Goal: Transaction & Acquisition: Purchase product/service

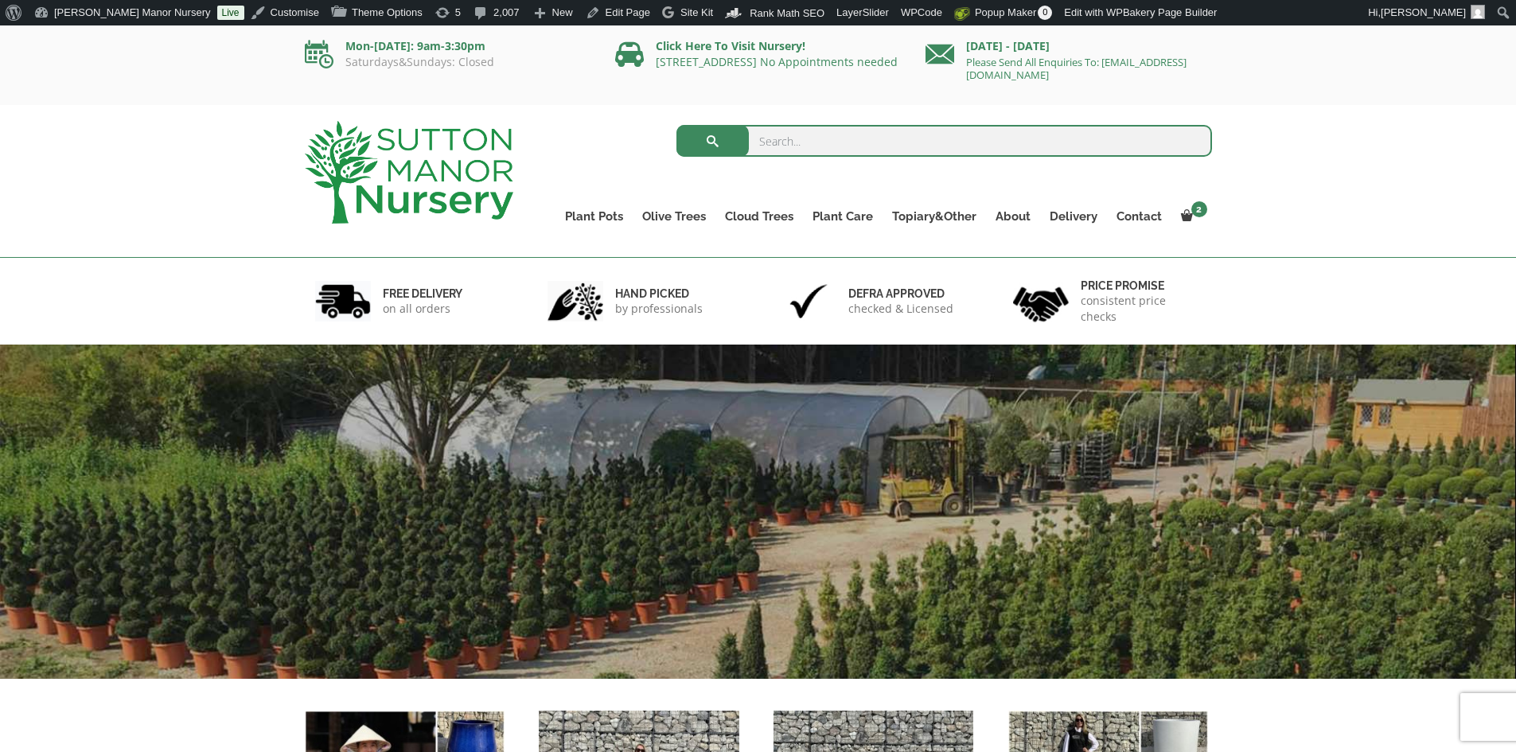
click at [868, 135] on input "search" at bounding box center [945, 141] width 536 height 32
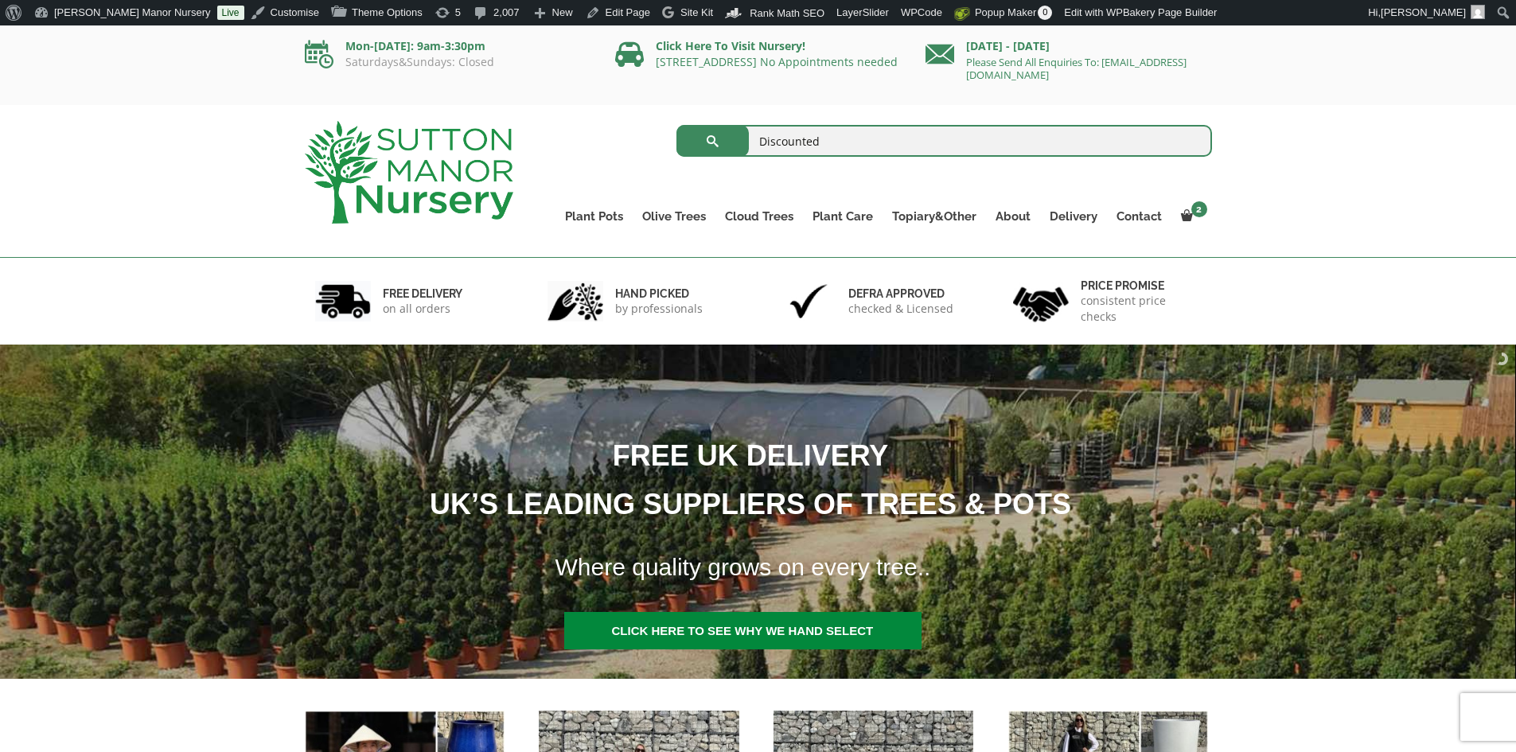
type input "Discounted"
click at [677, 125] on button "submit" at bounding box center [713, 141] width 72 height 32
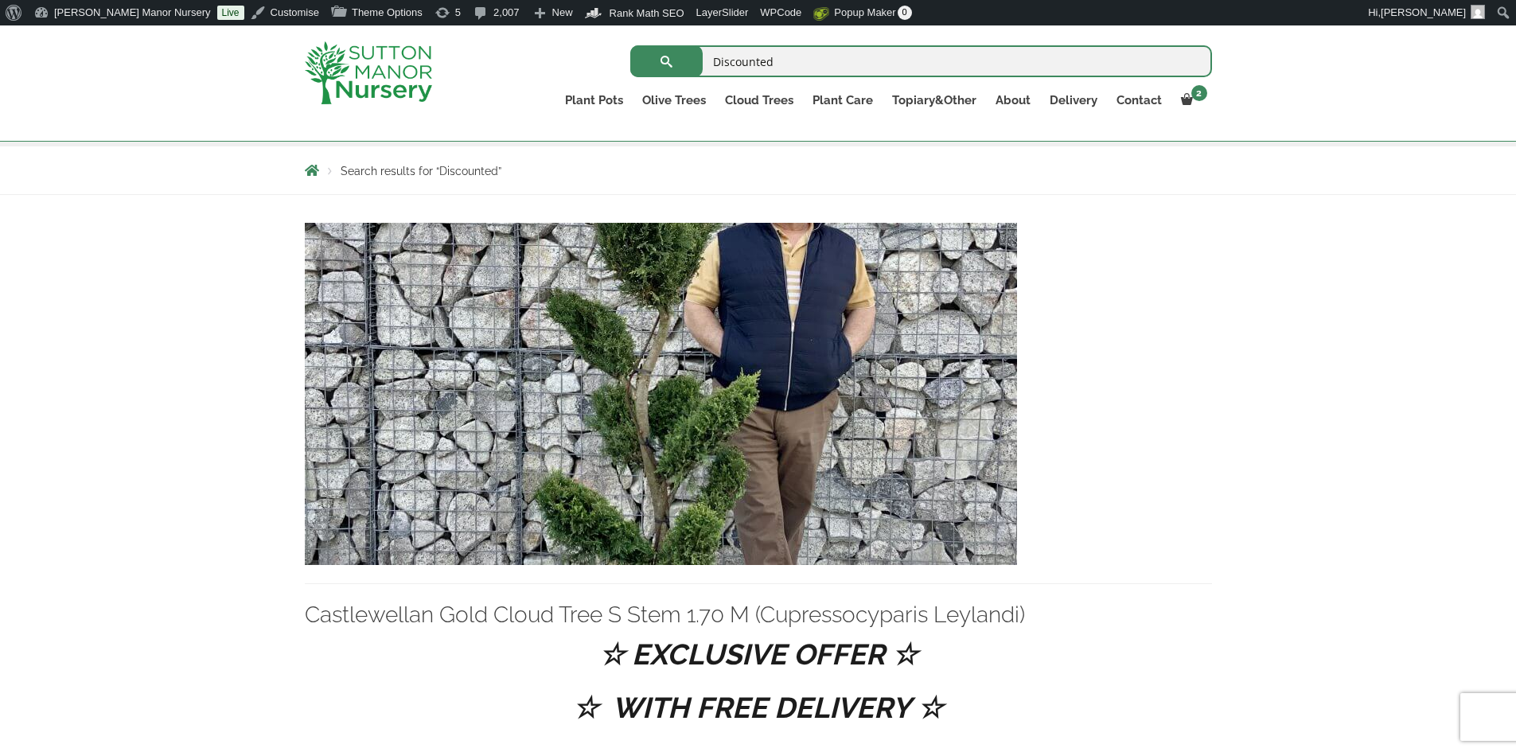
scroll to position [239, 0]
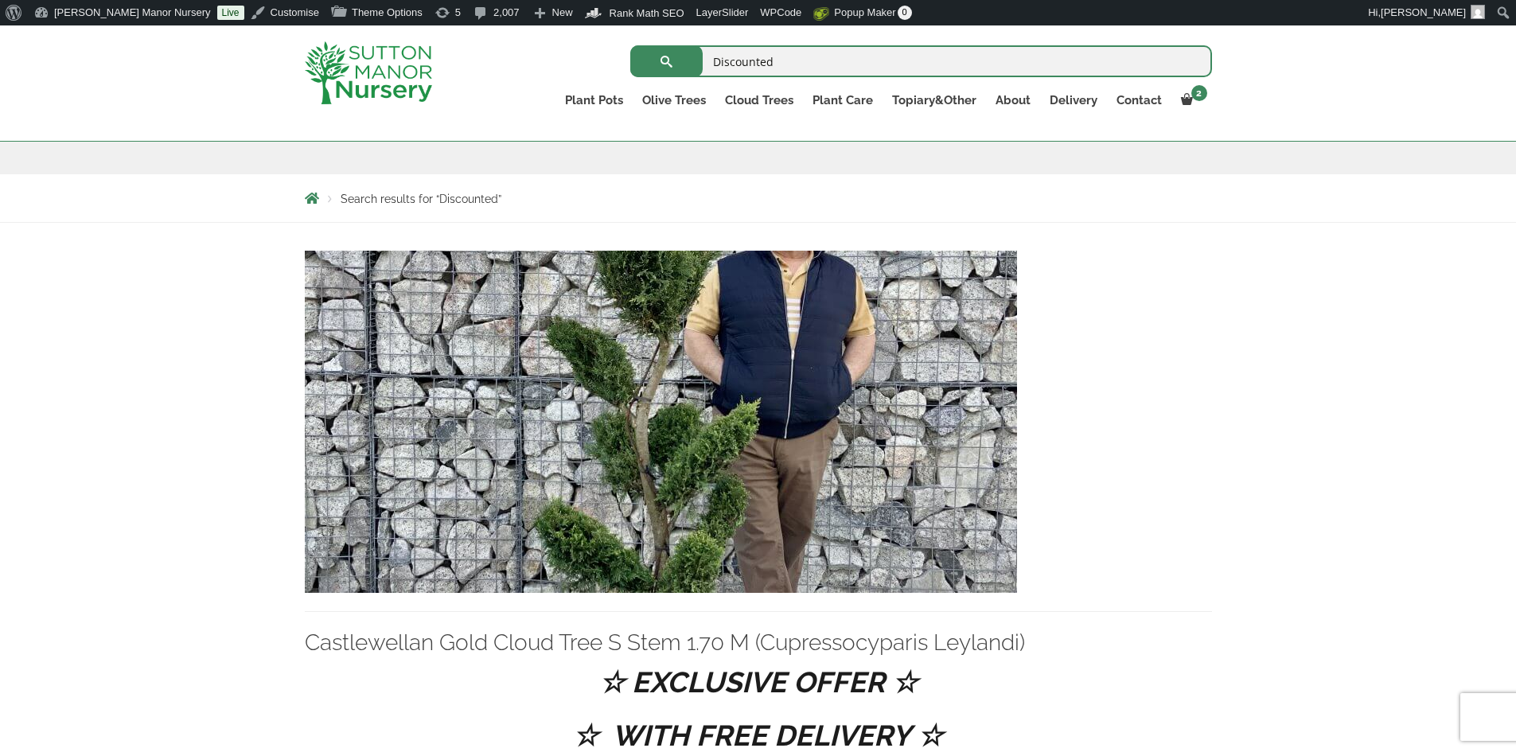
click at [815, 418] on img at bounding box center [661, 422] width 712 height 342
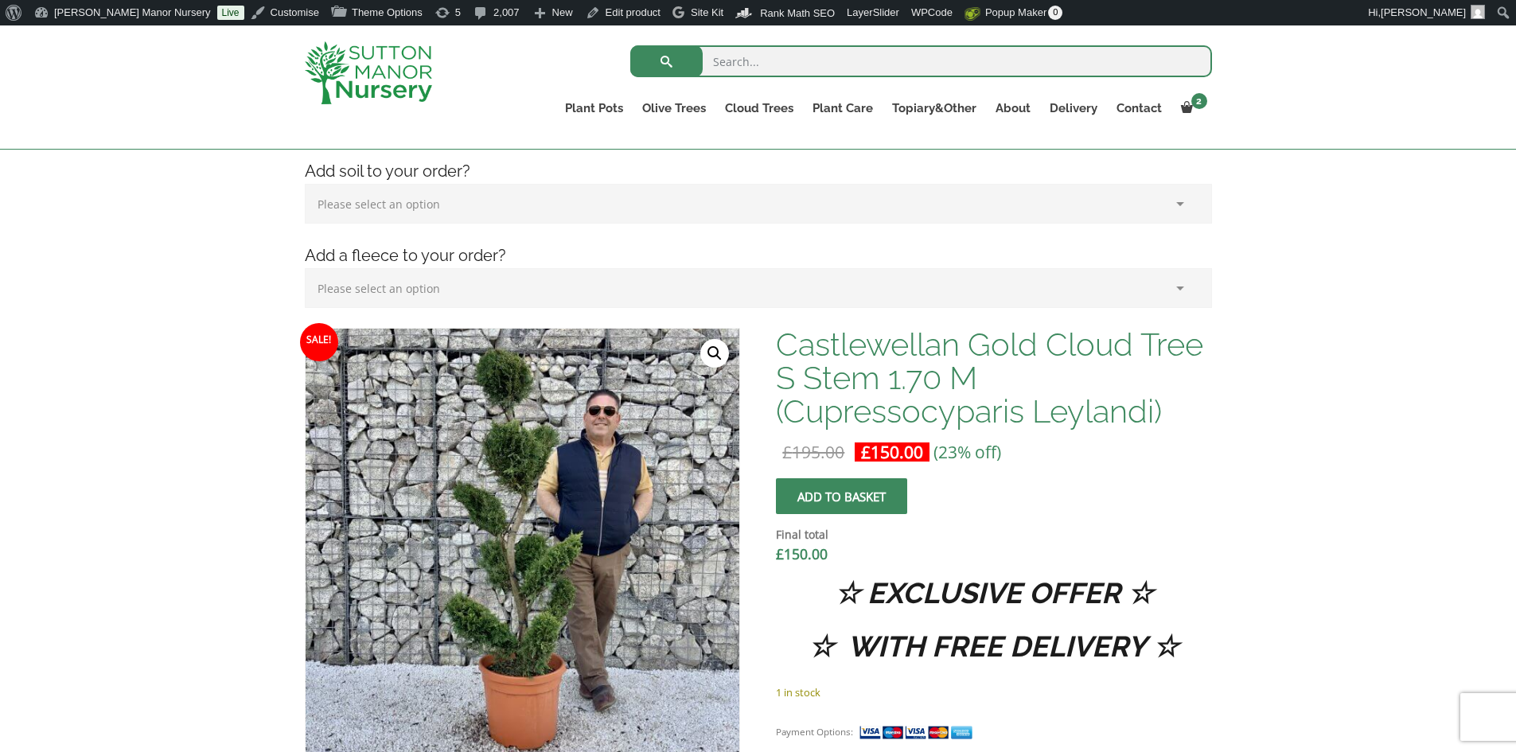
scroll to position [80, 0]
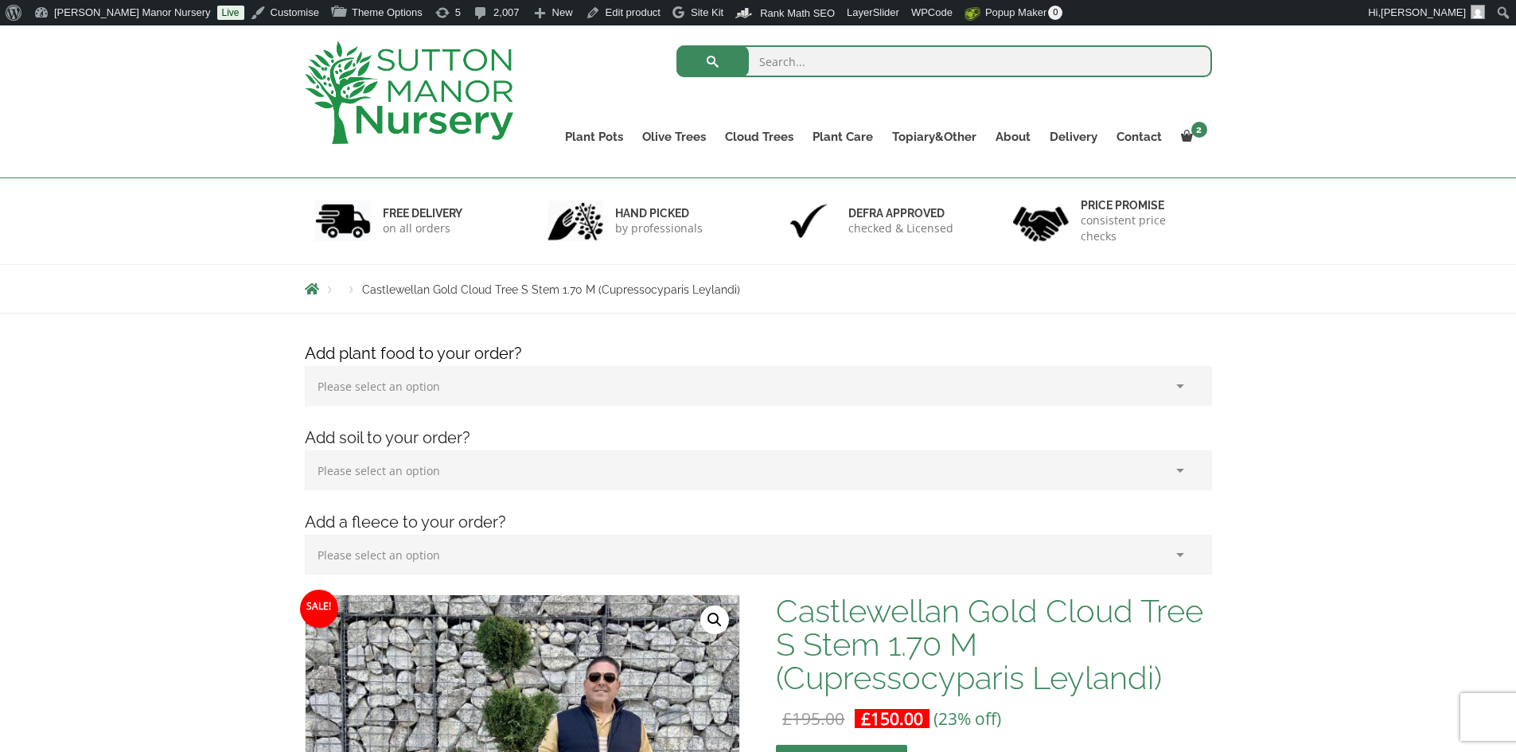
click at [490, 82] on img at bounding box center [409, 92] width 209 height 103
